Goal: Task Accomplishment & Management: Manage account settings

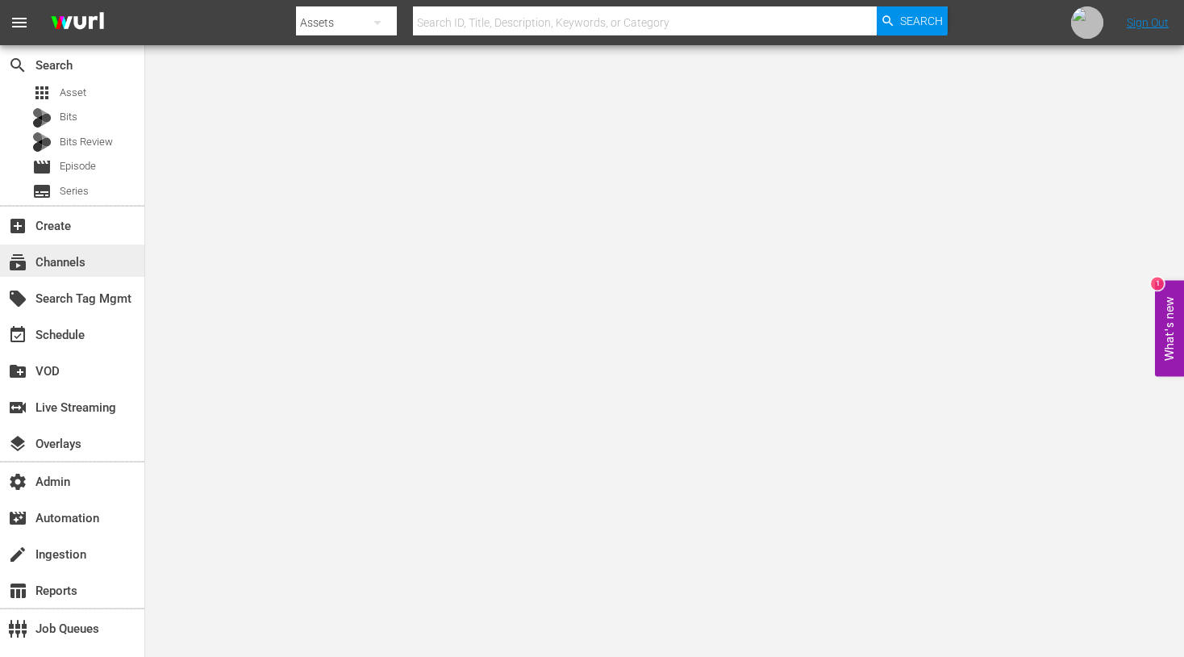
click at [57, 252] on div "subscriptions Channels" at bounding box center [45, 259] width 90 height 15
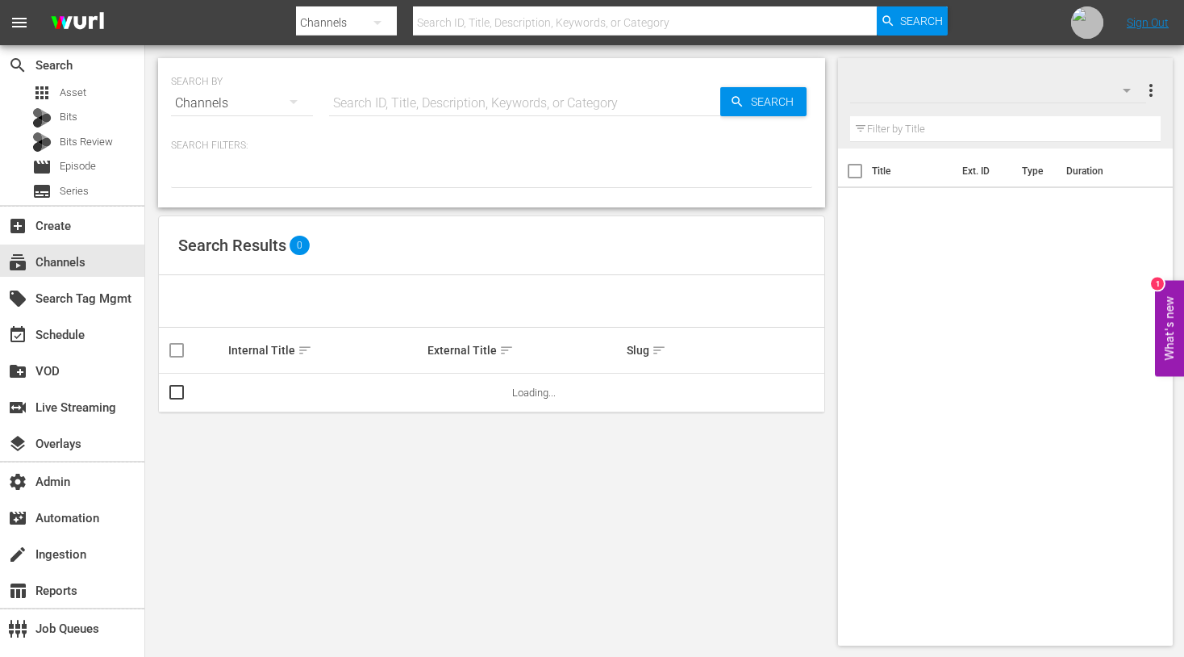
click at [420, 105] on input "text" at bounding box center [524, 103] width 391 height 39
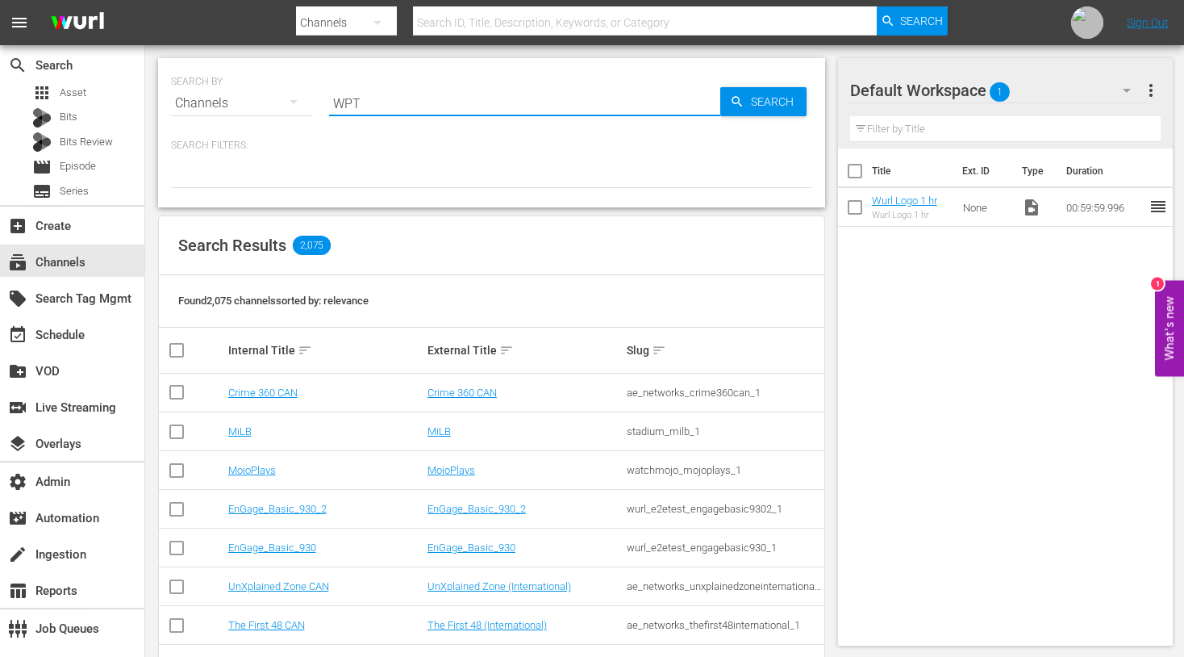
type input "WPT"
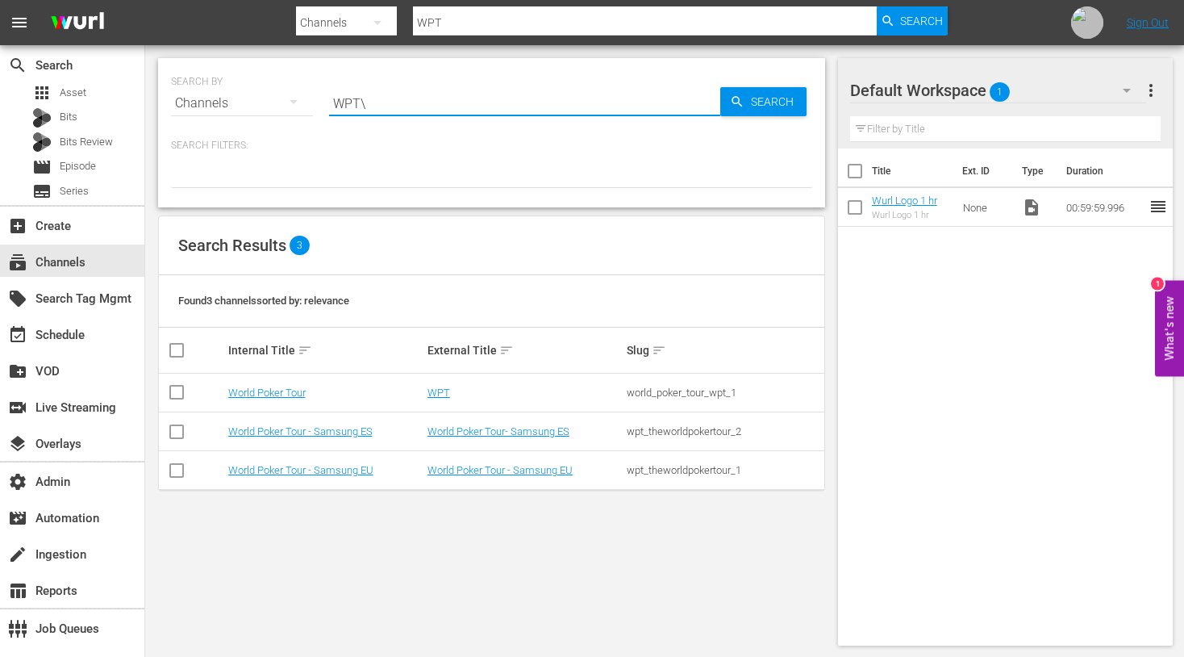
type input "WPT"
click at [436, 390] on link "WPT" at bounding box center [439, 392] width 23 height 12
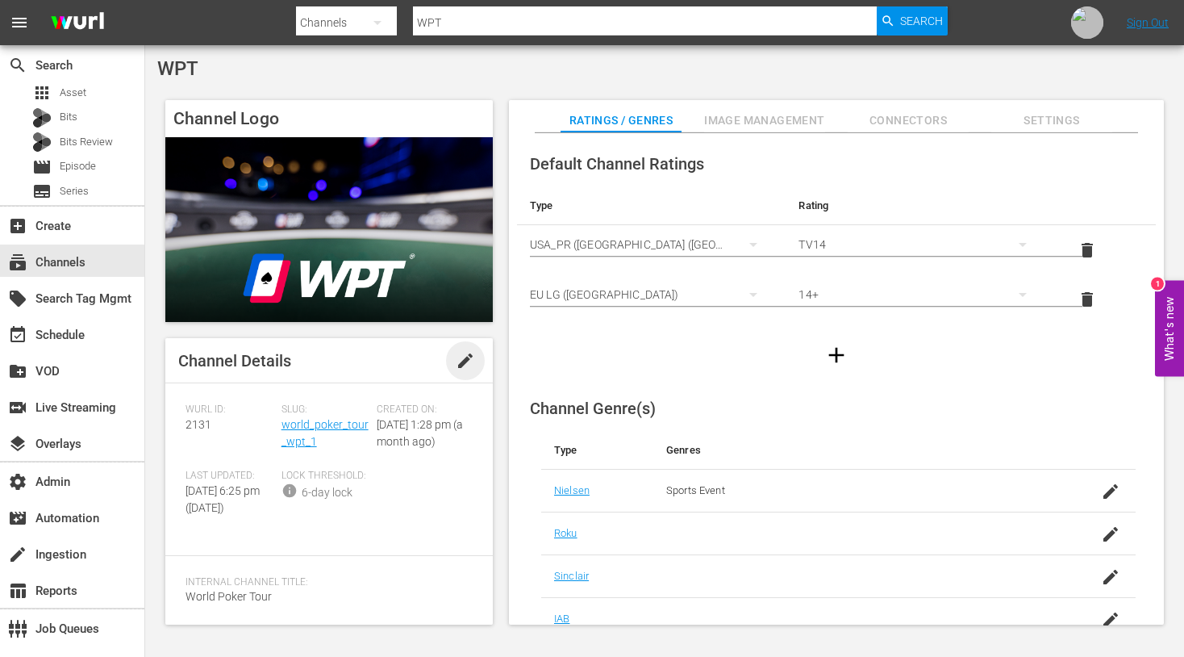
click at [462, 365] on span "edit" at bounding box center [465, 360] width 19 height 19
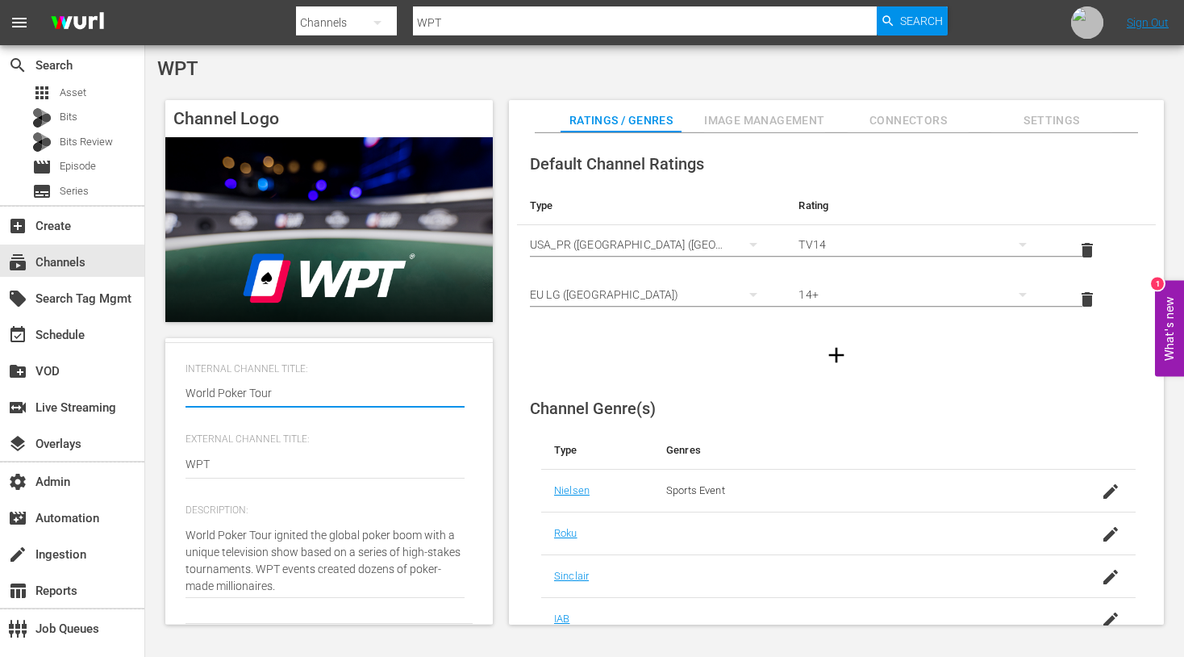
scroll to position [280, 0]
click at [238, 416] on div "Internal Channel Title: World Poker Tour World Poker Tour" at bounding box center [329, 398] width 287 height 71
click at [248, 401] on textarea "World Poker Tour" at bounding box center [325, 394] width 279 height 19
click at [200, 465] on textarea "WPT" at bounding box center [325, 465] width 279 height 19
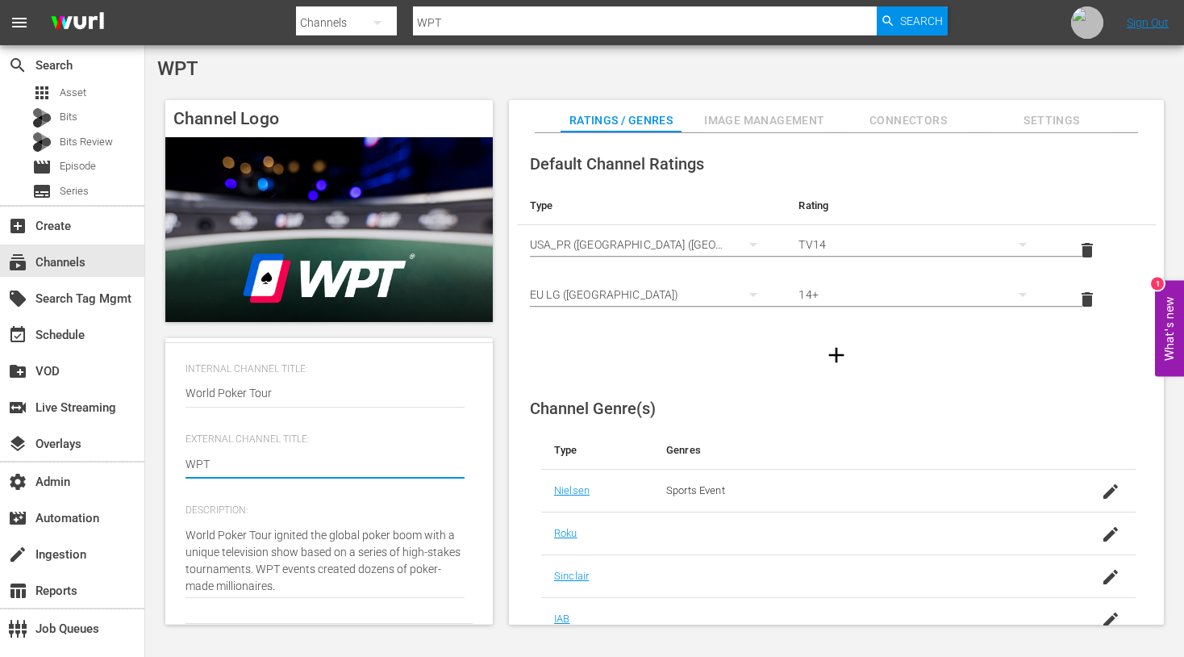
paste textarea "orld Poker Tour"
type textarea "World Poker Tour"
click at [505, 409] on div "Channel Logo Channel Details Discard Save Wurl ID: 2131 Slug: world_poker_tour_…" at bounding box center [664, 354] width 1015 height 524
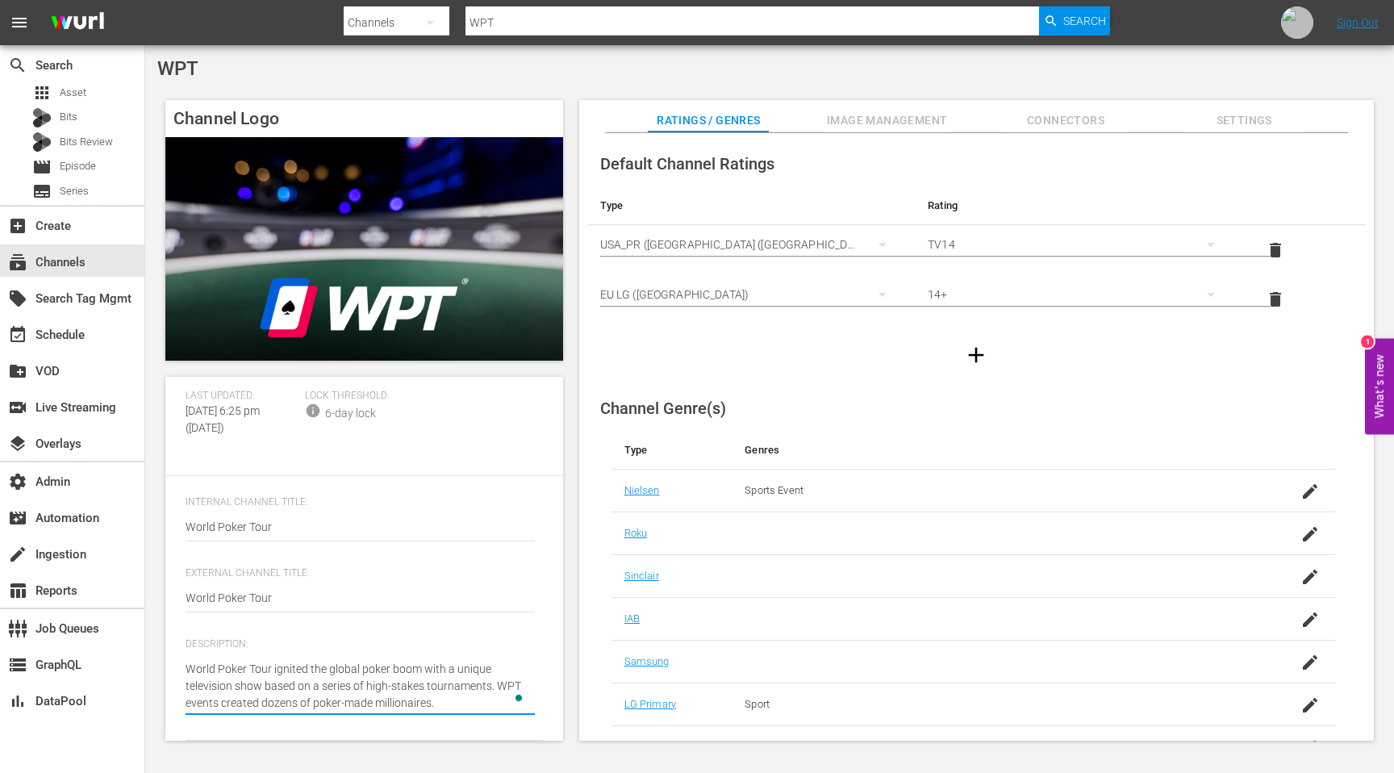
scroll to position [152, 0]
click at [422, 499] on span "Internal Channel Title:" at bounding box center [360, 502] width 349 height 13
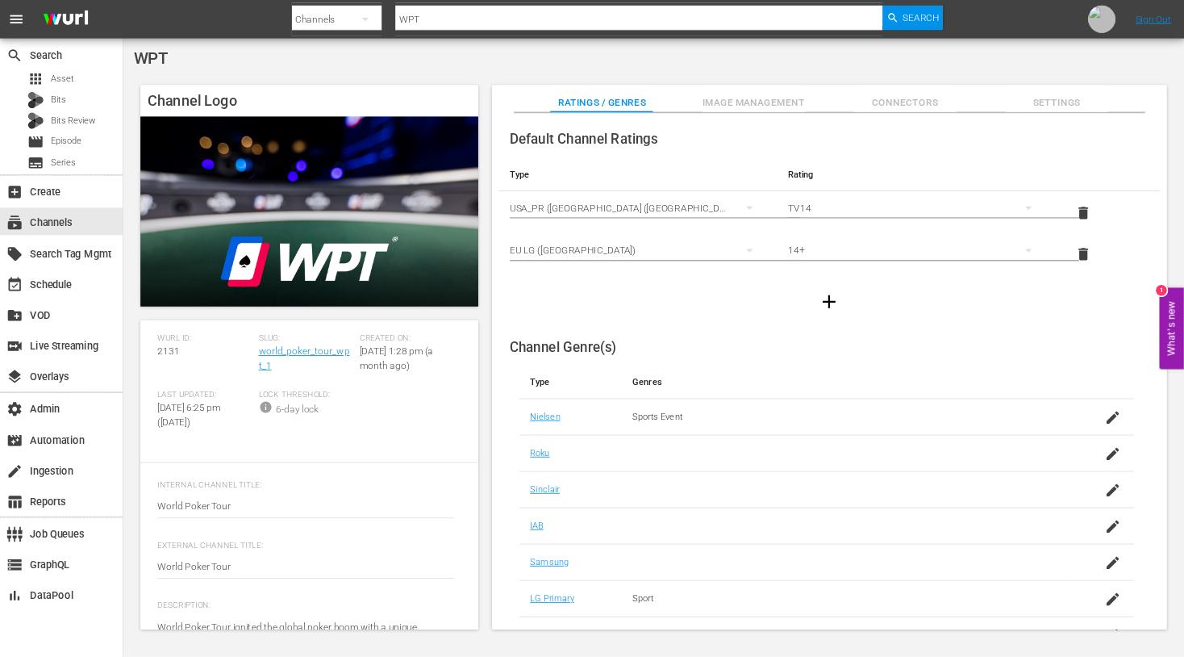
scroll to position [0, 0]
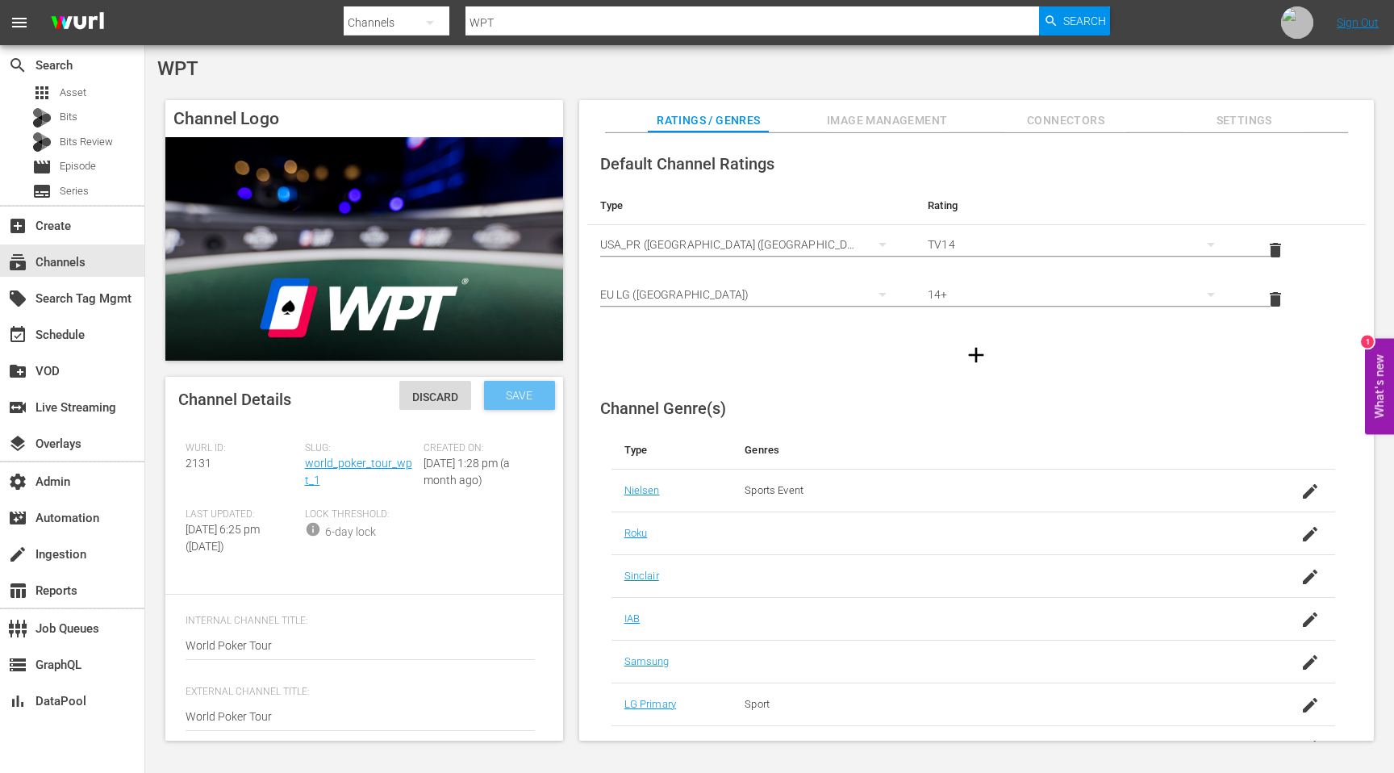
click at [525, 394] on span "Save" at bounding box center [519, 395] width 52 height 13
